Goal: Task Accomplishment & Management: Manage account settings

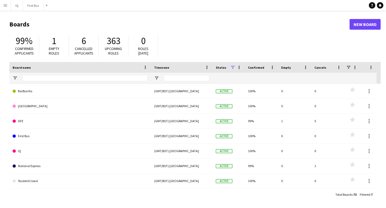
click at [4, 6] on app-icon "Menu" at bounding box center [5, 5] width 4 height 4
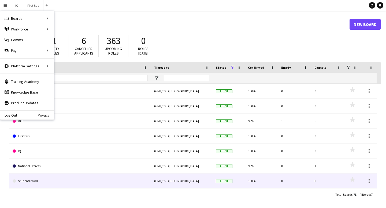
click at [37, 180] on link "StudentCrowd" at bounding box center [80, 181] width 135 height 15
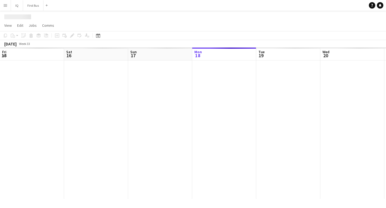
click at [37, 180] on div at bounding box center [384, 130] width 769 height 139
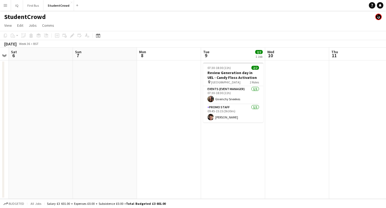
scroll to position [0, 185]
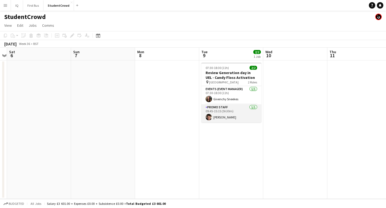
click at [214, 117] on app-card-role "Promo Staff [DATE] 09:45-15:15 (5h30m) [PERSON_NAME]" at bounding box center [231, 114] width 60 height 18
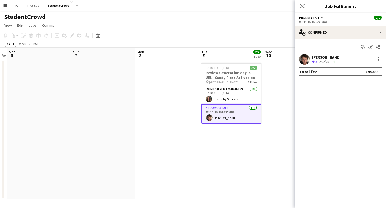
click at [334, 55] on div "[PERSON_NAME]" at bounding box center [326, 57] width 28 height 5
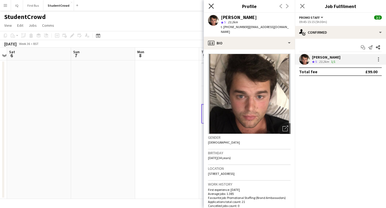
click at [212, 7] on icon at bounding box center [210, 5] width 5 height 5
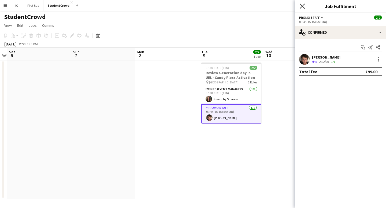
click at [301, 6] on icon "Close pop-in" at bounding box center [302, 5] width 5 height 5
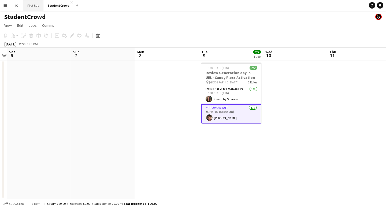
click at [38, 6] on button "First Bus Close" at bounding box center [33, 5] width 20 height 10
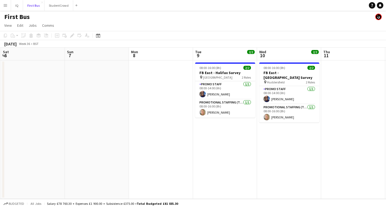
scroll to position [0, 158]
